Goal: Connect with others: Participate in discussion

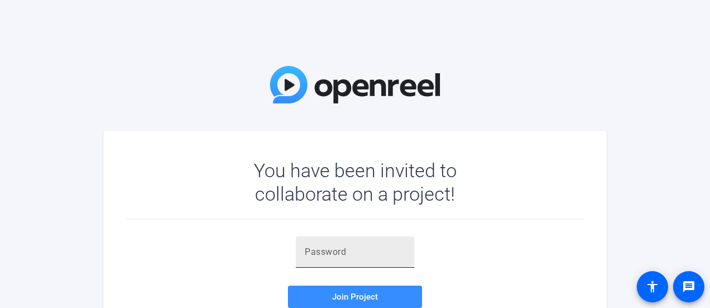
click at [324, 257] on input "text" at bounding box center [355, 251] width 101 height 13
paste input "km~7dp"
type input "km~7dp"
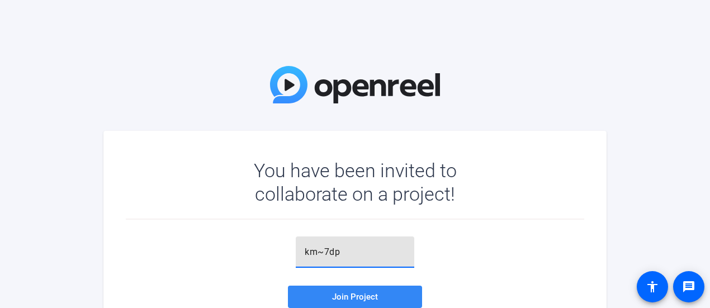
click at [373, 299] on span "Join Project" at bounding box center [355, 297] width 46 height 10
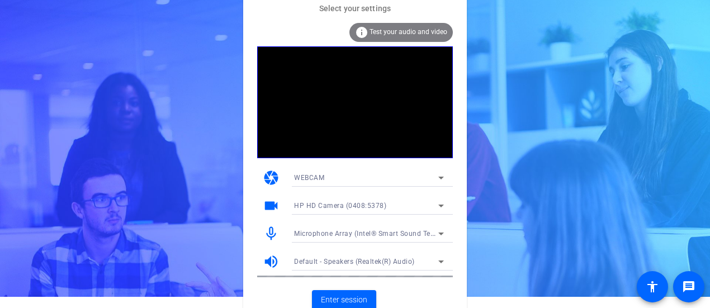
scroll to position [17, 0]
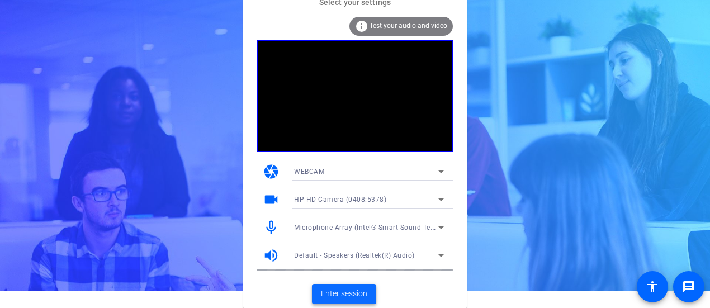
click at [350, 288] on span "Enter session" at bounding box center [344, 294] width 46 height 12
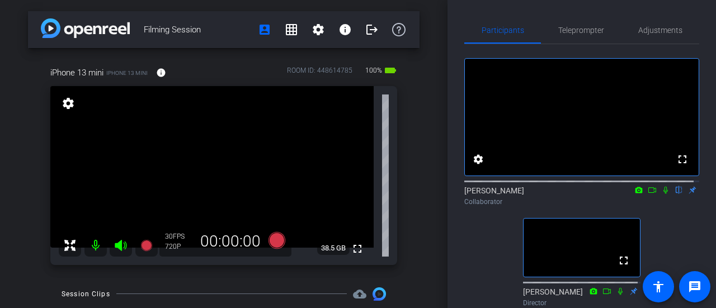
click at [663, 194] on icon at bounding box center [665, 190] width 4 height 7
click at [661, 194] on icon at bounding box center [665, 190] width 9 height 8
click at [663, 194] on icon at bounding box center [665, 190] width 4 height 7
click at [160, 75] on mat-icon "info" at bounding box center [161, 73] width 10 height 10
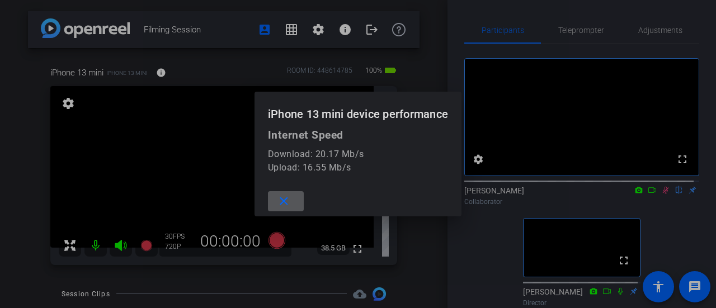
click at [280, 200] on mat-icon "close" at bounding box center [284, 202] width 14 height 14
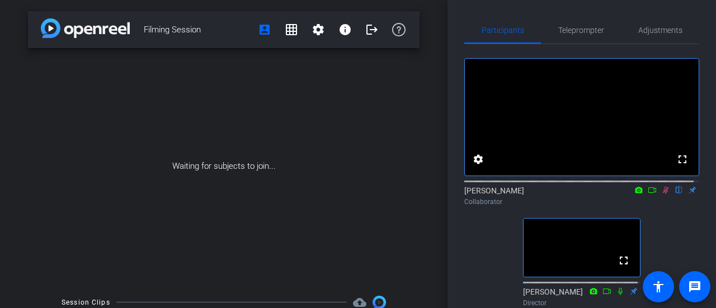
click at [661, 194] on icon at bounding box center [665, 190] width 9 height 8
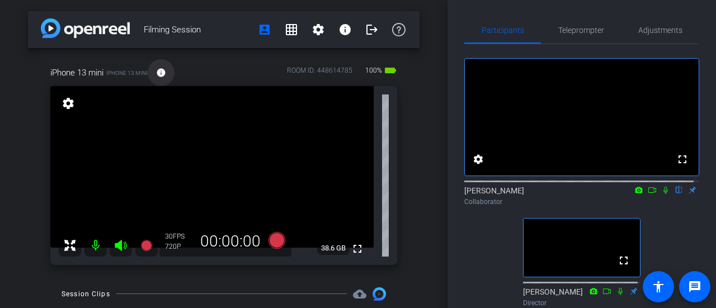
click at [160, 77] on mat-icon "info" at bounding box center [161, 73] width 10 height 10
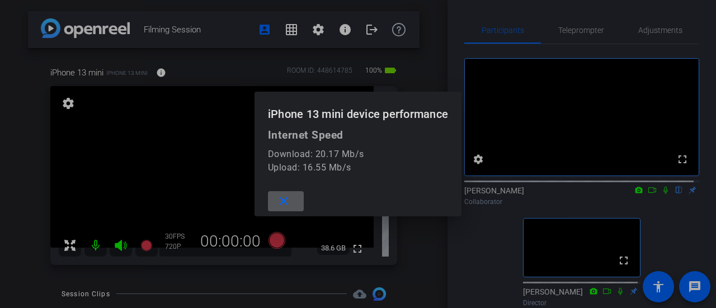
click at [277, 198] on mat-icon "close" at bounding box center [284, 202] width 14 height 14
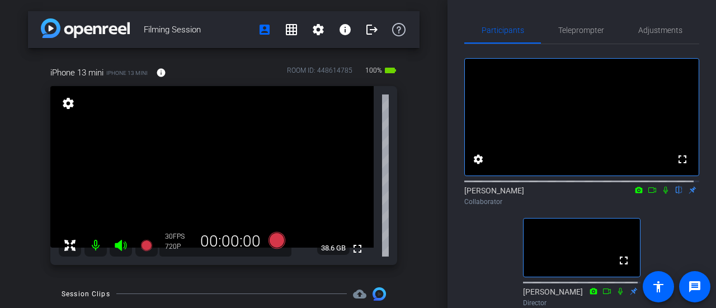
click at [661, 194] on icon at bounding box center [665, 190] width 9 height 8
drag, startPoint x: 660, startPoint y: 203, endPoint x: 662, endPoint y: 216, distance: 13.5
click at [663, 194] on icon at bounding box center [666, 190] width 6 height 7
click at [647, 194] on icon at bounding box center [651, 190] width 9 height 8
click at [661, 194] on icon at bounding box center [665, 190] width 9 height 8
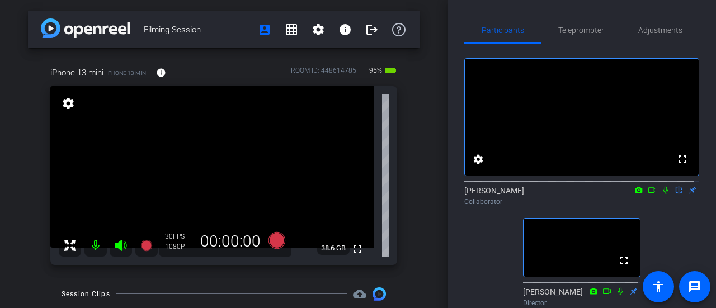
click at [661, 194] on icon at bounding box center [665, 190] width 9 height 8
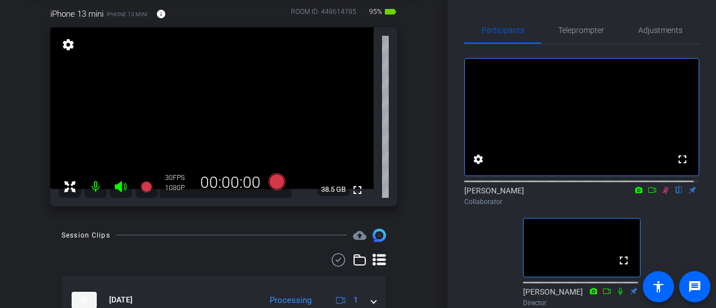
scroll to position [3, 0]
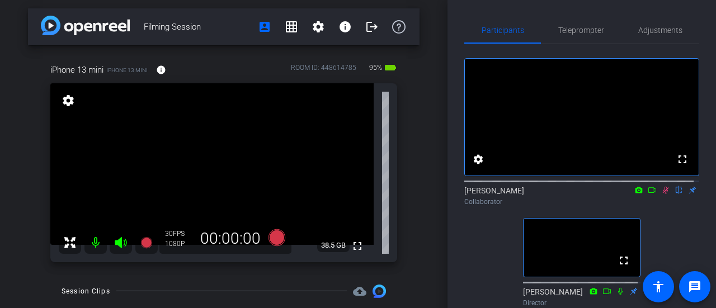
click at [661, 194] on icon at bounding box center [665, 190] width 9 height 8
click at [663, 194] on icon at bounding box center [665, 190] width 4 height 7
click at [663, 194] on icon at bounding box center [666, 190] width 6 height 7
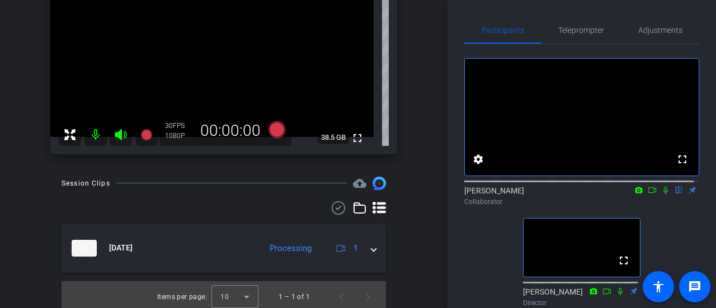
scroll to position [115, 0]
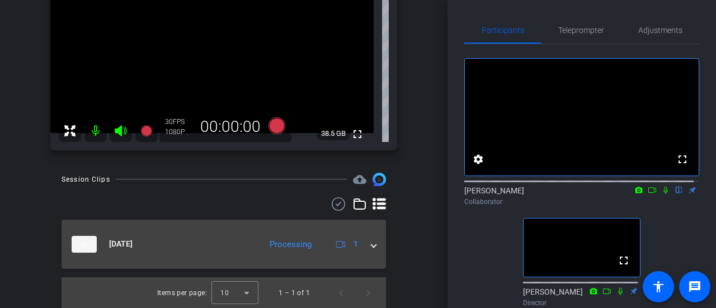
click at [371, 248] on span at bounding box center [373, 244] width 4 height 12
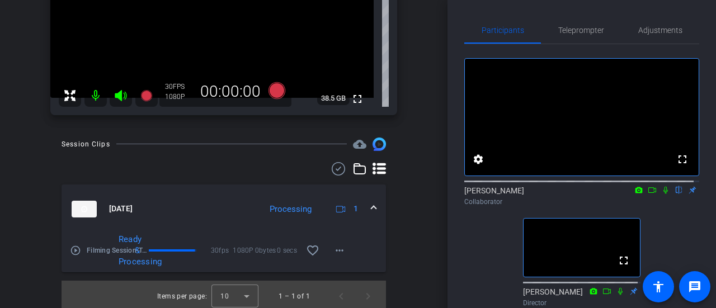
scroll to position [153, 0]
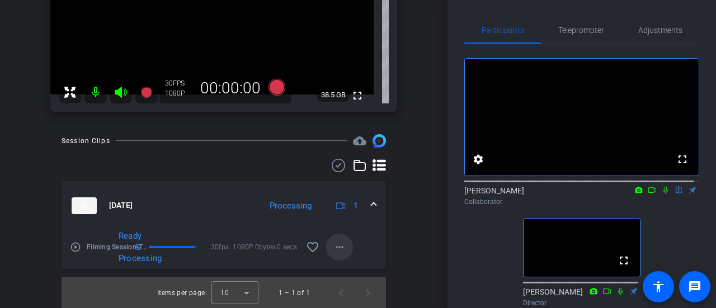
click at [333, 248] on mat-icon "more_horiz" at bounding box center [339, 246] width 13 height 13
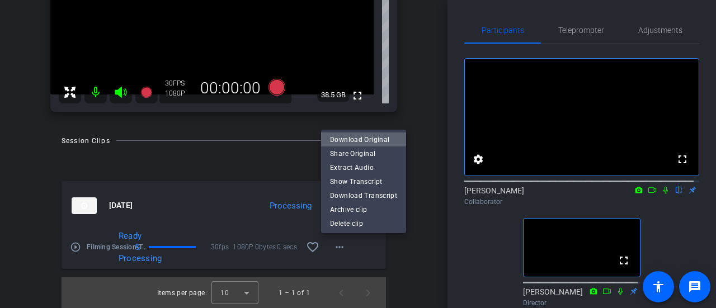
click at [370, 138] on span "Download Original" at bounding box center [363, 139] width 67 height 13
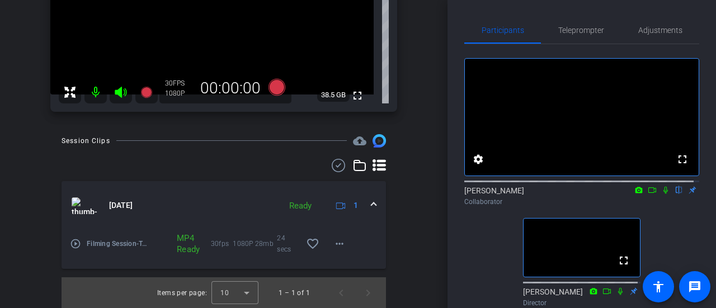
click at [663, 194] on icon at bounding box center [665, 190] width 4 height 7
click at [661, 194] on icon at bounding box center [665, 190] width 9 height 8
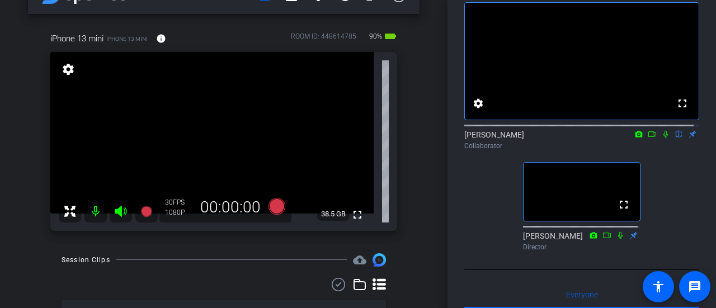
scroll to position [56, 0]
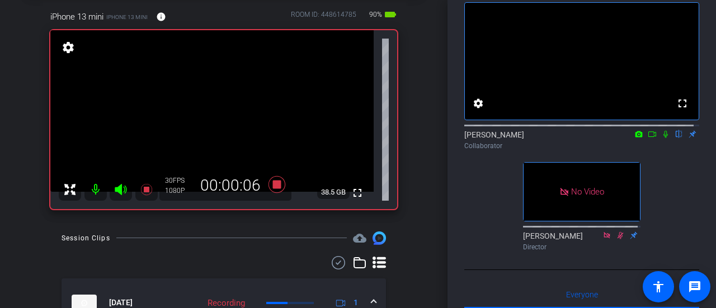
click at [661, 138] on icon at bounding box center [665, 134] width 9 height 8
drag, startPoint x: 661, startPoint y: 144, endPoint x: 665, endPoint y: 165, distance: 21.7
click at [663, 138] on icon at bounding box center [666, 134] width 6 height 7
click at [662, 138] on icon at bounding box center [665, 134] width 9 height 8
click at [663, 138] on icon at bounding box center [666, 134] width 6 height 7
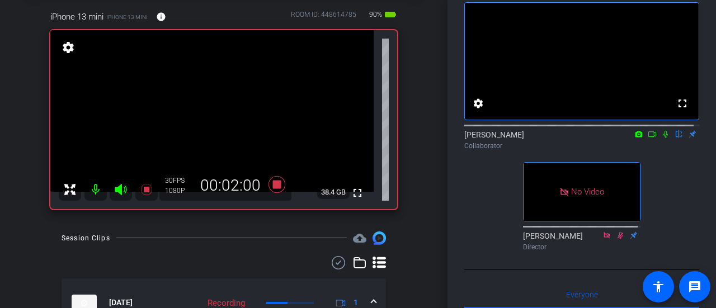
click at [661, 138] on icon at bounding box center [665, 134] width 9 height 8
click at [662, 138] on icon at bounding box center [665, 134] width 9 height 8
click at [663, 138] on icon at bounding box center [665, 134] width 9 height 8
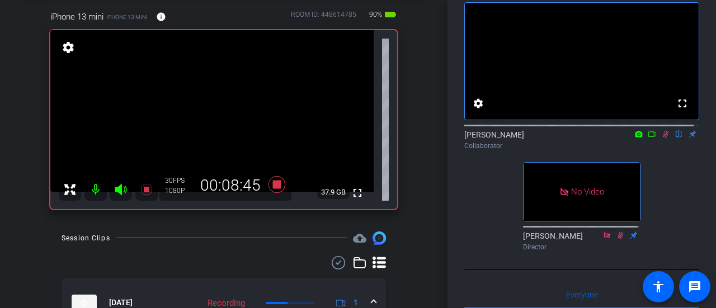
click at [661, 138] on icon at bounding box center [665, 134] width 9 height 8
click at [663, 138] on icon at bounding box center [666, 134] width 6 height 7
click at [661, 138] on icon at bounding box center [665, 134] width 9 height 8
click at [663, 138] on icon at bounding box center [666, 134] width 6 height 7
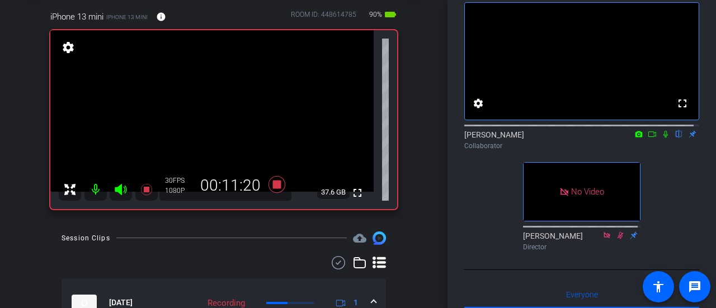
click at [663, 138] on icon at bounding box center [665, 134] width 4 height 7
click at [661, 138] on icon at bounding box center [665, 134] width 9 height 8
click at [662, 138] on icon at bounding box center [665, 134] width 9 height 8
click at [663, 138] on icon at bounding box center [665, 134] width 4 height 7
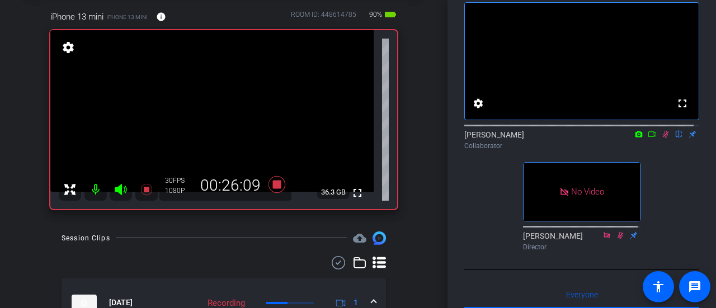
click at [661, 138] on icon at bounding box center [665, 134] width 9 height 8
click at [663, 138] on icon at bounding box center [666, 134] width 6 height 7
click at [663, 138] on icon at bounding box center [665, 134] width 4 height 7
click at [661, 138] on icon at bounding box center [665, 134] width 9 height 8
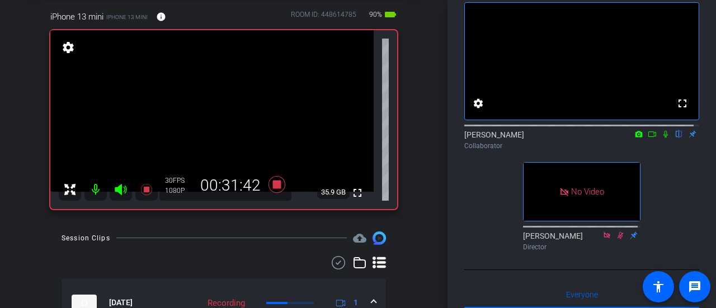
click at [661, 138] on icon at bounding box center [665, 134] width 9 height 8
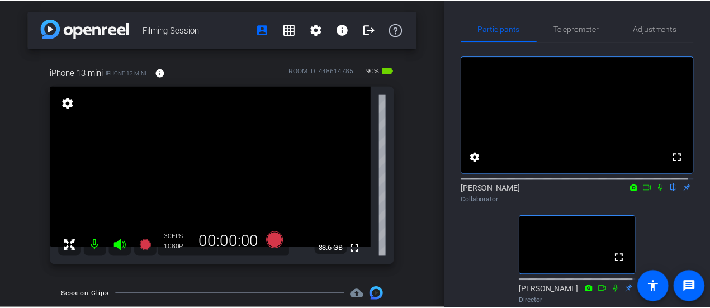
scroll to position [0, 0]
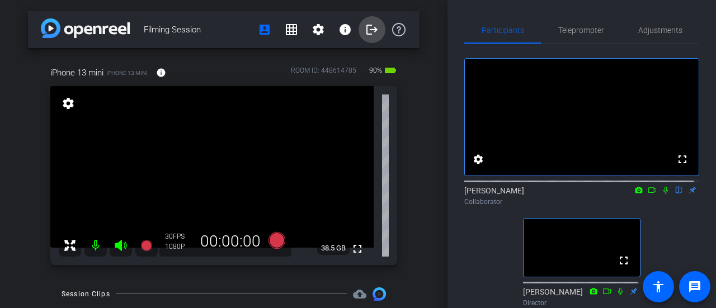
click at [371, 32] on mat-icon "logout" at bounding box center [371, 29] width 13 height 13
